Goal: Transaction & Acquisition: Subscribe to service/newsletter

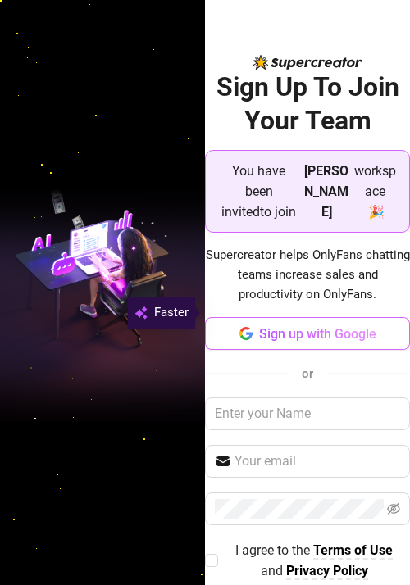
click at [347, 326] on span "Sign up with Google" at bounding box center [317, 334] width 117 height 16
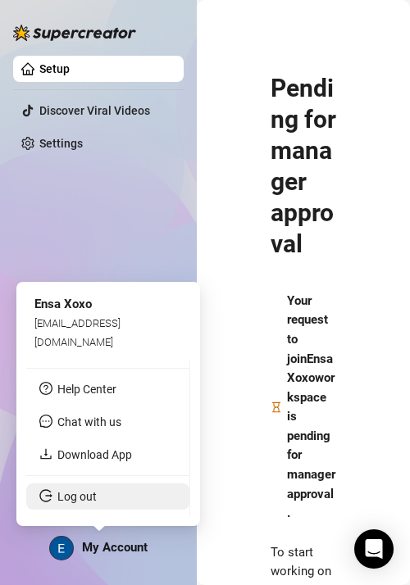
click at [81, 495] on link "Log out" at bounding box center [76, 496] width 39 height 13
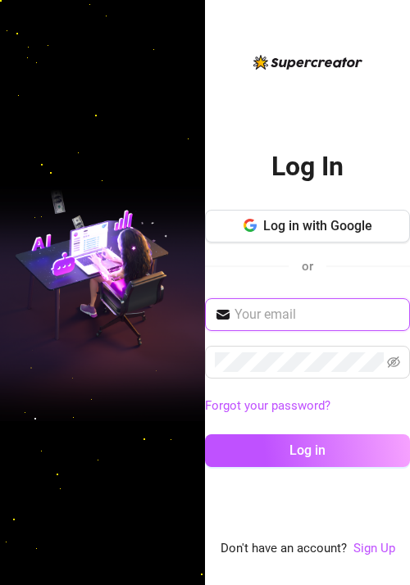
type input "ensaxoxo@gmail.com"
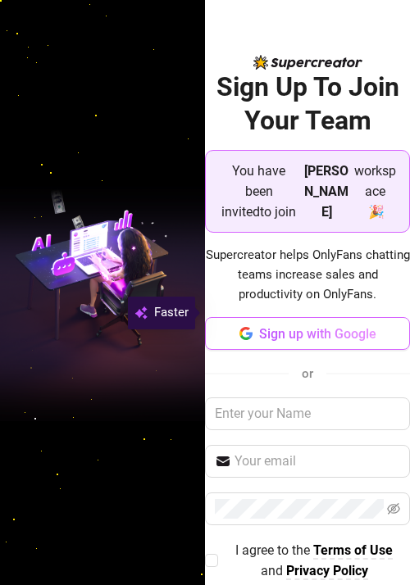
click at [298, 326] on span "Sign up with Google" at bounding box center [317, 334] width 117 height 16
